Goal: Navigation & Orientation: Find specific page/section

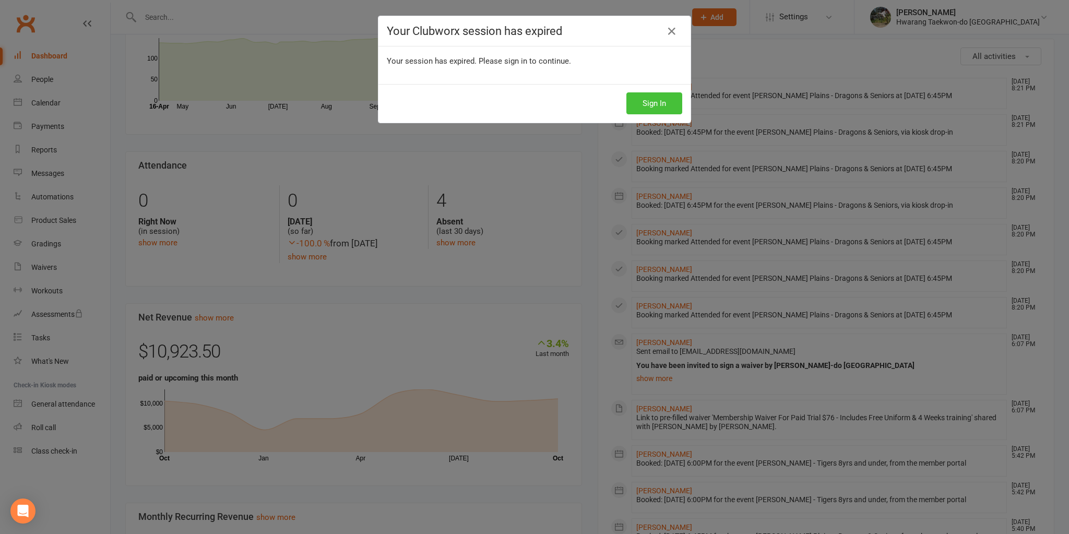
click at [663, 104] on button "Sign In" at bounding box center [655, 103] width 56 height 22
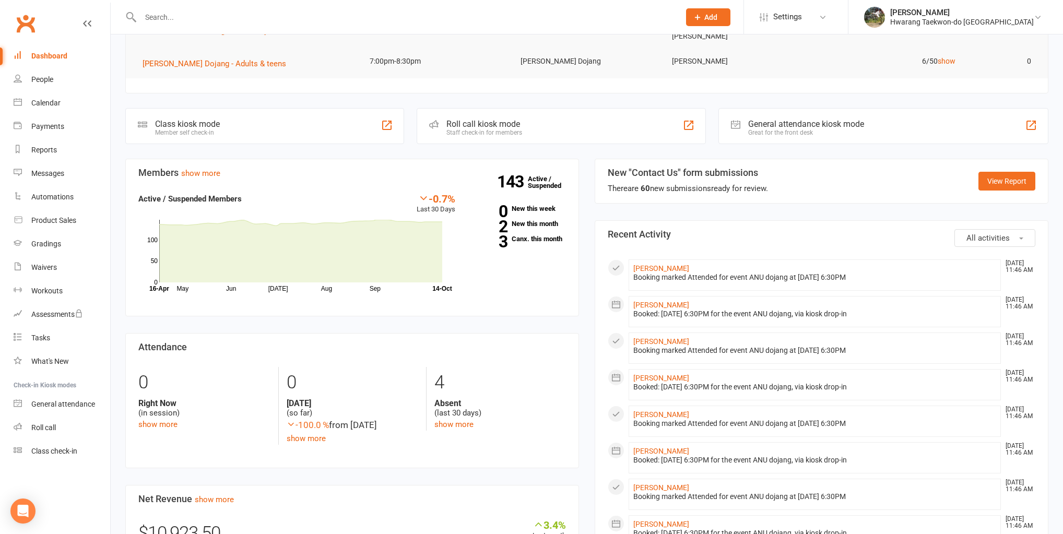
scroll to position [334, 0]
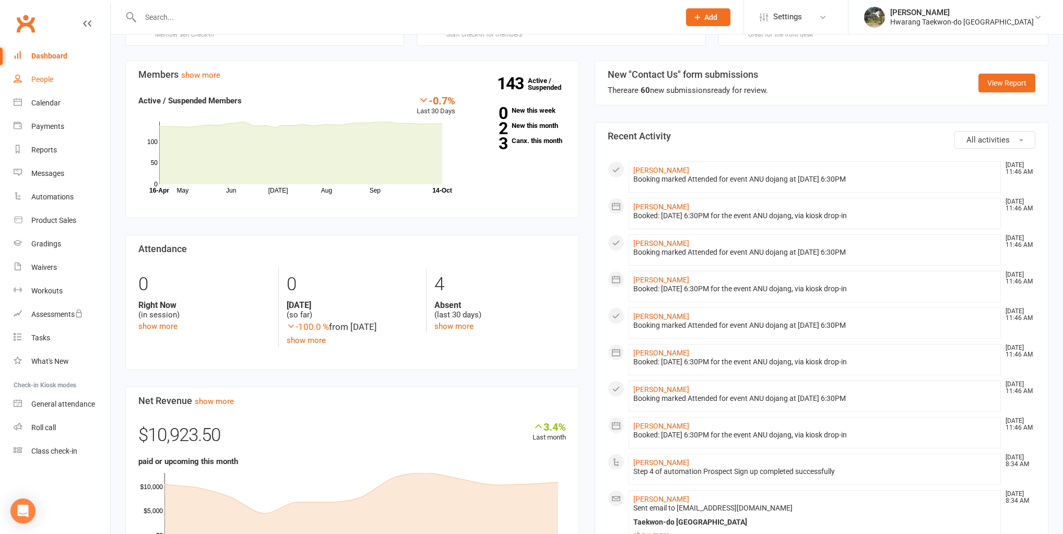
click at [53, 82] on div "People" at bounding box center [42, 79] width 22 height 8
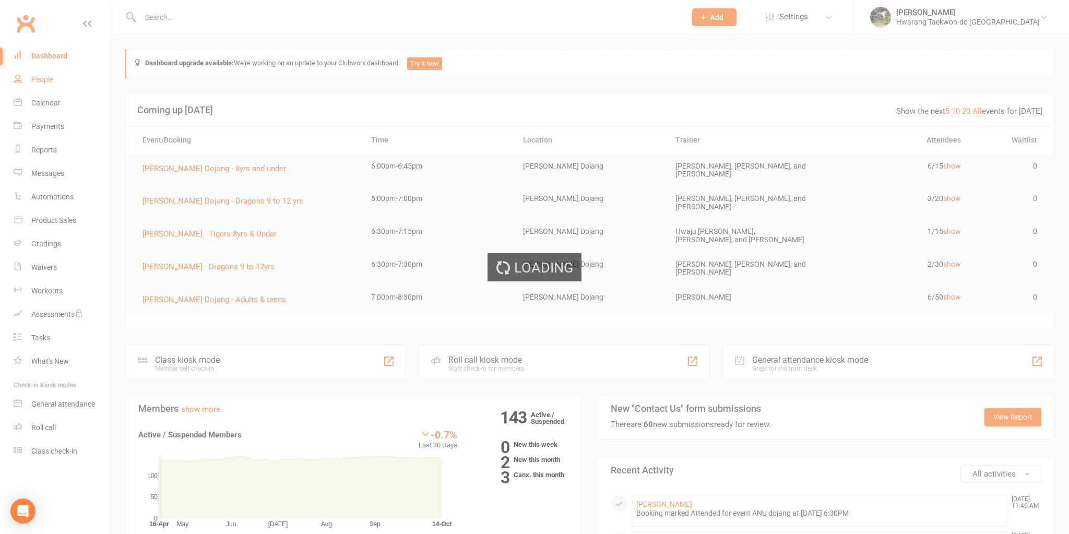
select select "100"
